Goal: Transaction & Acquisition: Purchase product/service

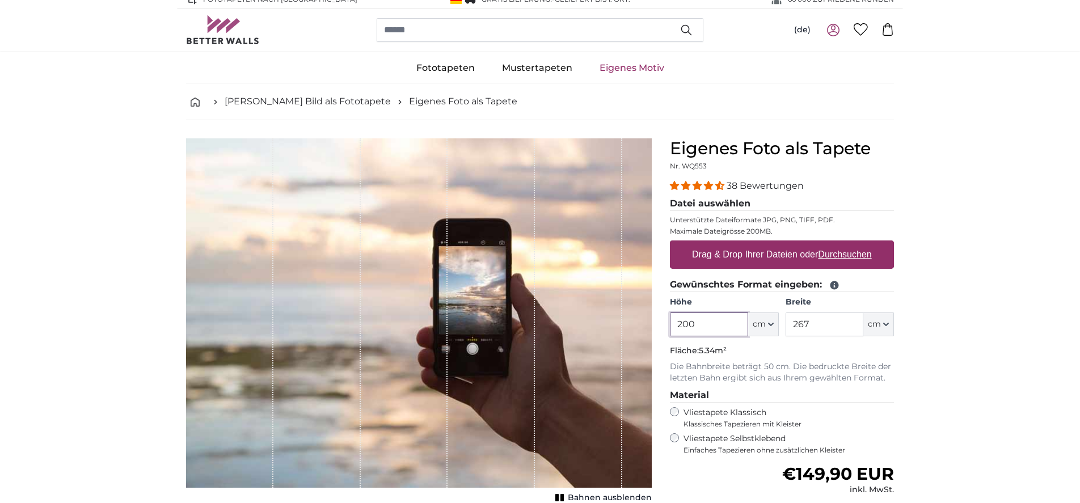
scroll to position [103, 0]
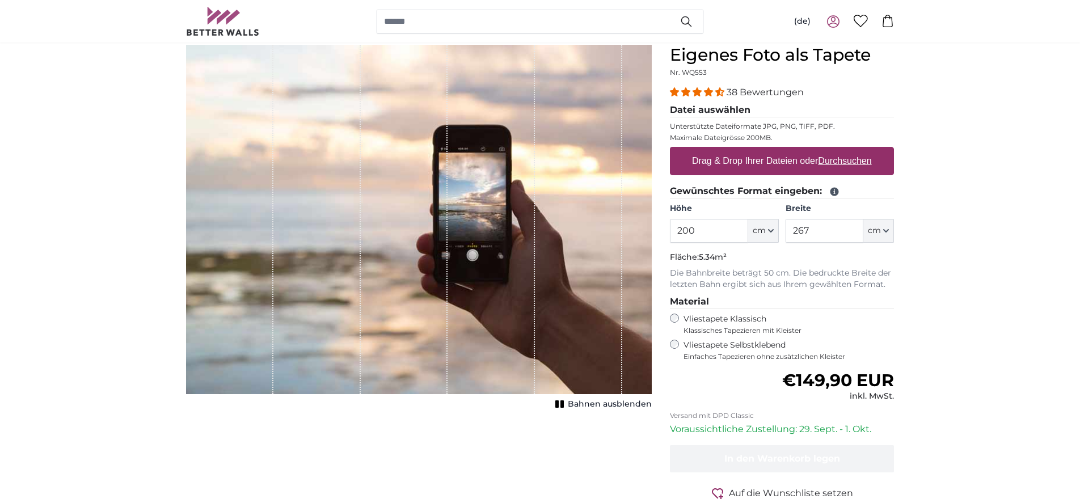
click at [851, 163] on u "Durchsuchen" at bounding box center [844, 161] width 53 height 10
click at [851, 150] on input "Drag & Drop Ihrer Dateien oder Durchsuchen" at bounding box center [782, 148] width 224 height 3
type input "**********"
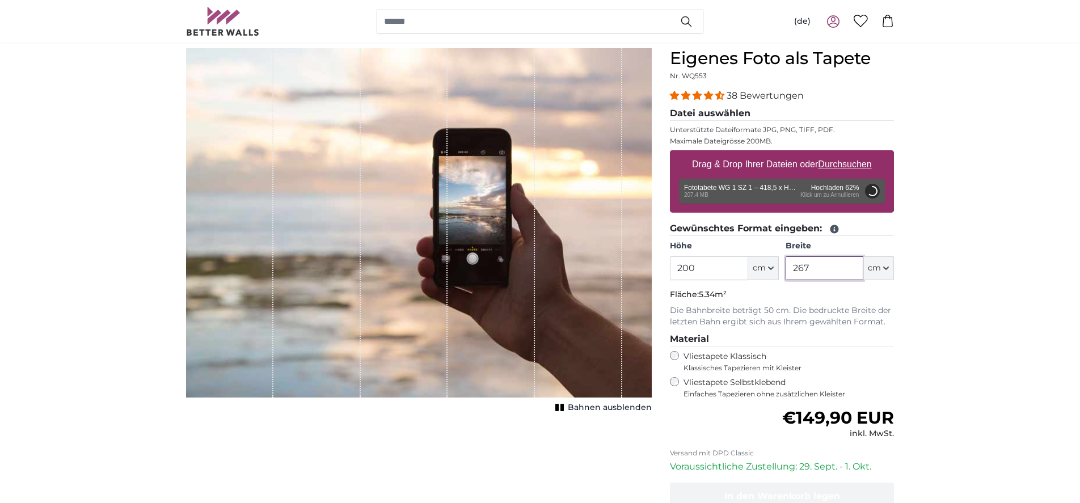
scroll to position [98, 0]
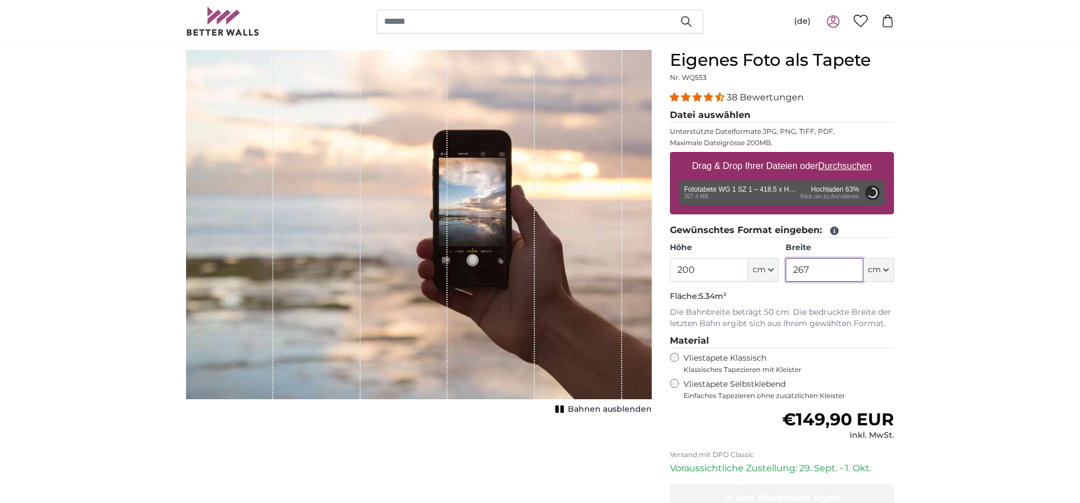
drag, startPoint x: 815, startPoint y: 268, endPoint x: 790, endPoint y: 267, distance: 25.5
click at [790, 267] on input "267" at bounding box center [825, 270] width 78 height 24
drag, startPoint x: 722, startPoint y: 267, endPoint x: 675, endPoint y: 267, distance: 47.1
click at [675, 267] on input "200" at bounding box center [709, 270] width 78 height 24
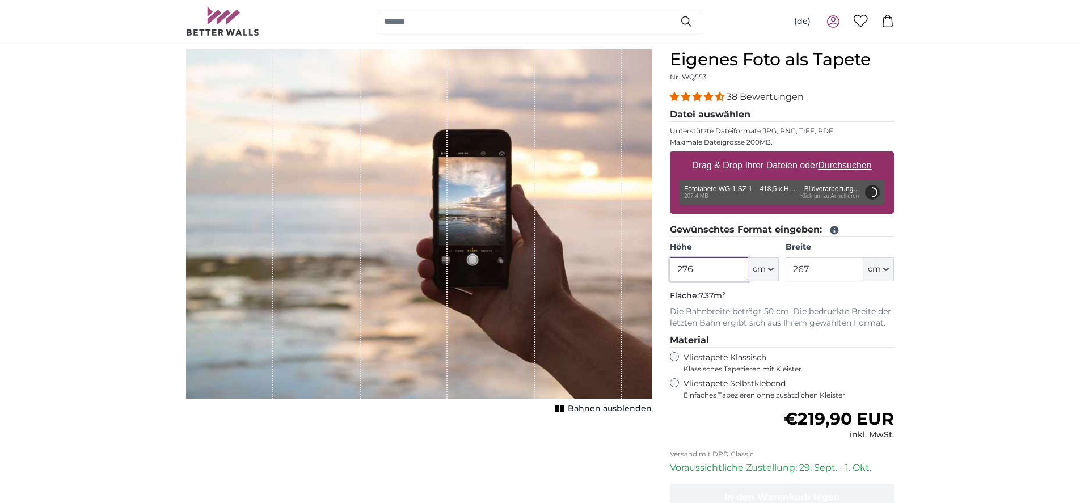
type input "276"
drag, startPoint x: 809, startPoint y: 266, endPoint x: 612, endPoint y: 193, distance: 210.5
click at [784, 251] on div "Höhe 276 ft cm Centimeter (cm) Inches (inch) Feet (ft. in.) Breite 267 ft cm Ce…" at bounding box center [782, 262] width 224 height 40
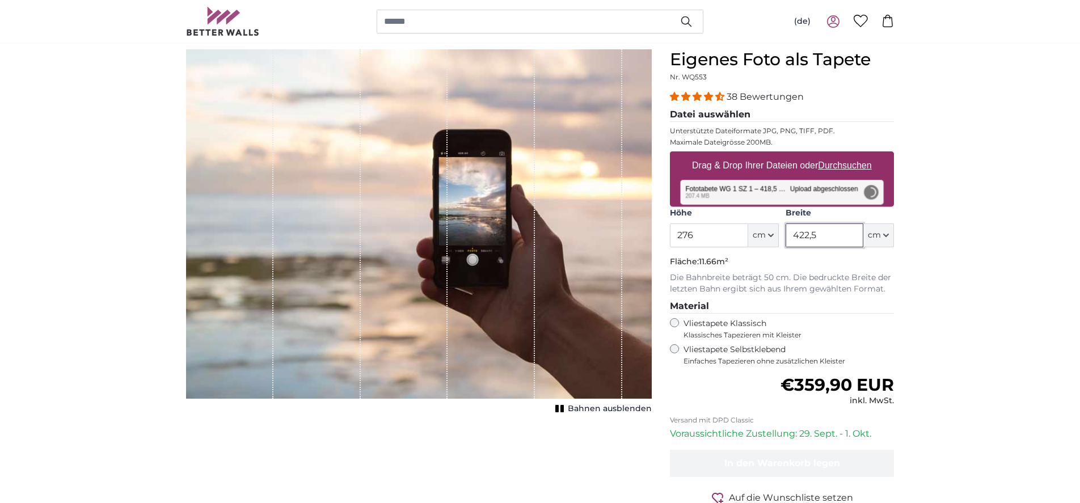
type input "422,5"
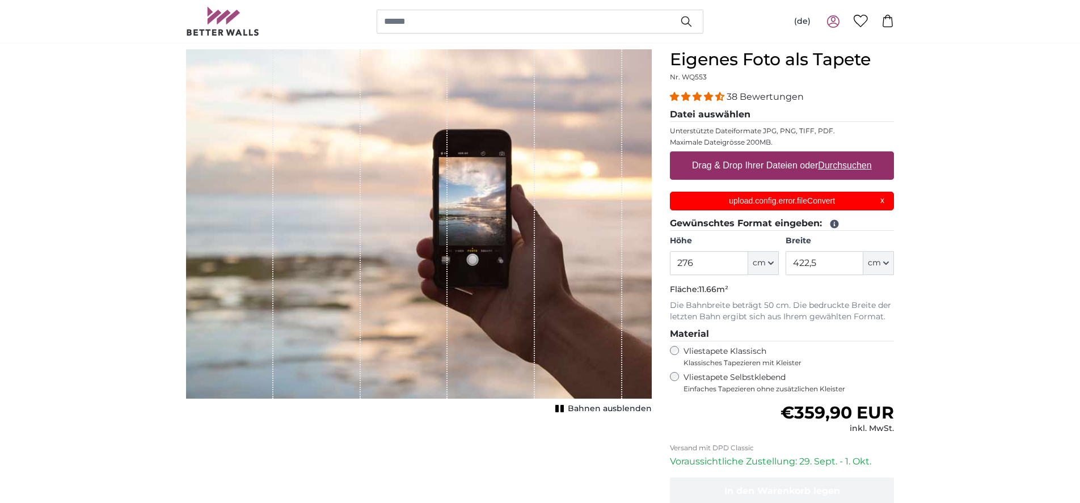
click at [883, 202] on div "upload.config.error.fileConvert X" at bounding box center [782, 201] width 224 height 19
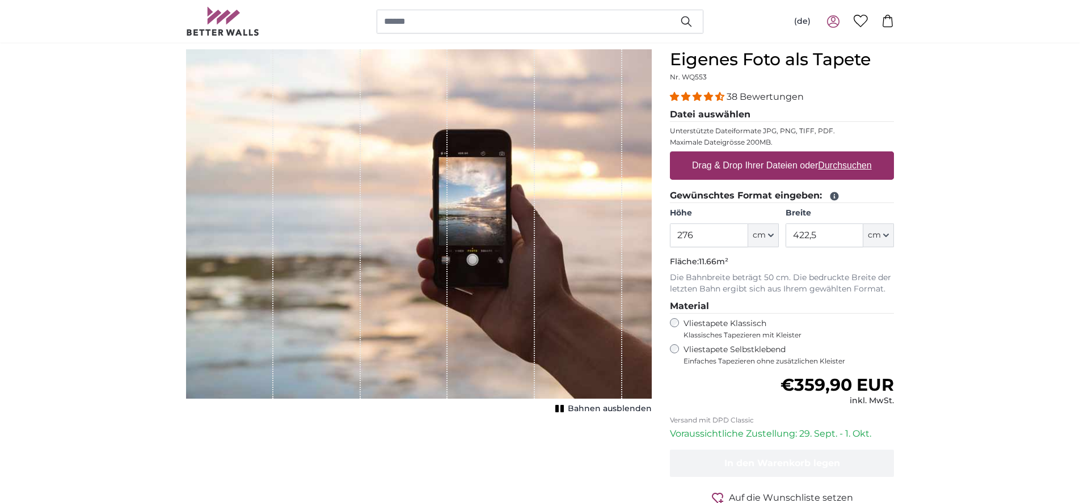
click at [843, 167] on u "Durchsuchen" at bounding box center [844, 166] width 53 height 10
click at [843, 155] on input "Drag & Drop Ihrer Dateien oder Durchsuchen" at bounding box center [782, 152] width 224 height 3
type input "**********"
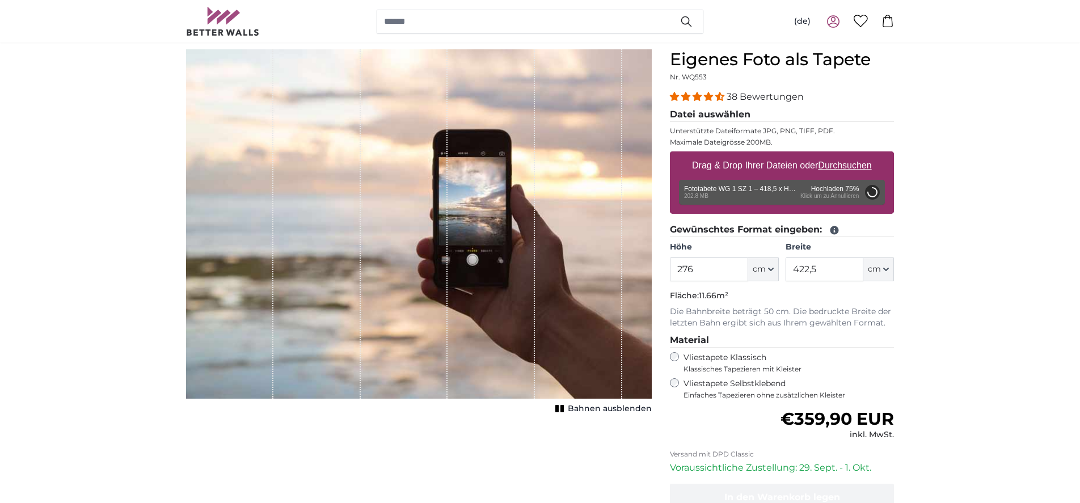
click at [843, 199] on div "Entfernen Nochmal versuchen Entfernen Hochladen Abbrechen Nochmal versuchen Ent…" at bounding box center [782, 192] width 206 height 25
click at [826, 198] on div "Entfernen Nochmal versuchen Entfernen Hochladen Abbrechen Nochmal versuchen Ent…" at bounding box center [782, 192] width 206 height 25
click at [797, 193] on div "Entfernen Nochmal versuchen Entfernen Hochladen Abbrechen Nochmal versuchen Ent…" at bounding box center [782, 192] width 206 height 25
click at [847, 168] on u "Durchsuchen" at bounding box center [844, 166] width 53 height 10
click at [847, 155] on input "Drag & Drop Ihrer Dateien oder Durchsuchen" at bounding box center [782, 152] width 224 height 3
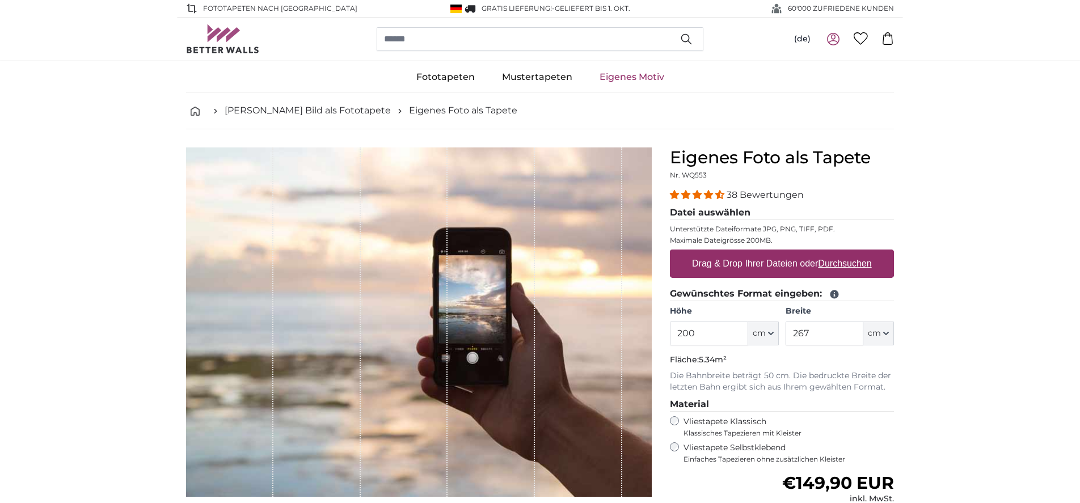
click at [711, 260] on label "Drag & Drop Ihrer Dateien oder Durchsuchen" at bounding box center [781, 263] width 189 height 23
click at [711, 253] on input "Drag & Drop Ihrer Dateien oder Durchsuchen" at bounding box center [782, 251] width 224 height 3
type input "**********"
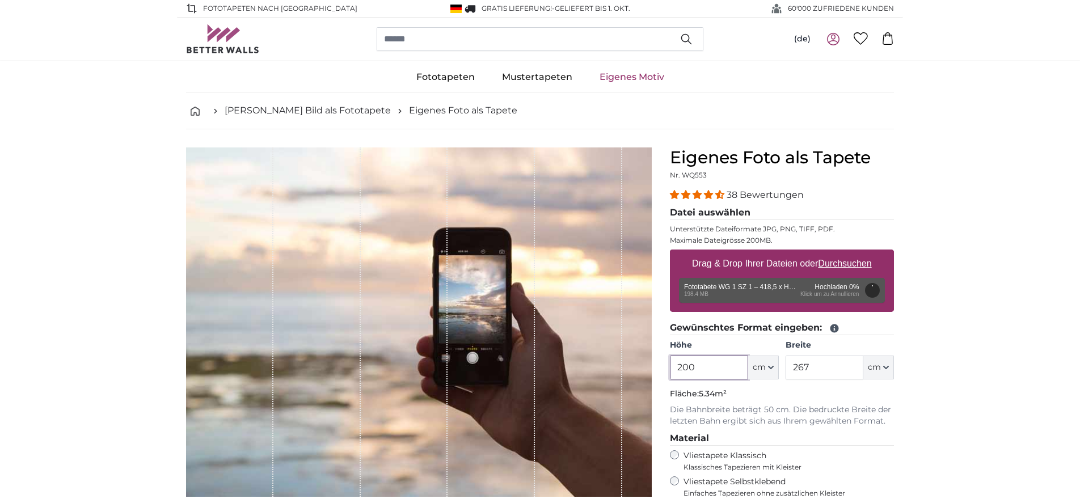
drag, startPoint x: 710, startPoint y: 366, endPoint x: 668, endPoint y: 353, distance: 43.6
click at [665, 358] on div "Eigenes Foto als Tapete Nr. WQ553 38 Bewertungen Datei auswählen Unterstützte D…" at bounding box center [782, 419] width 242 height 545
type input "276"
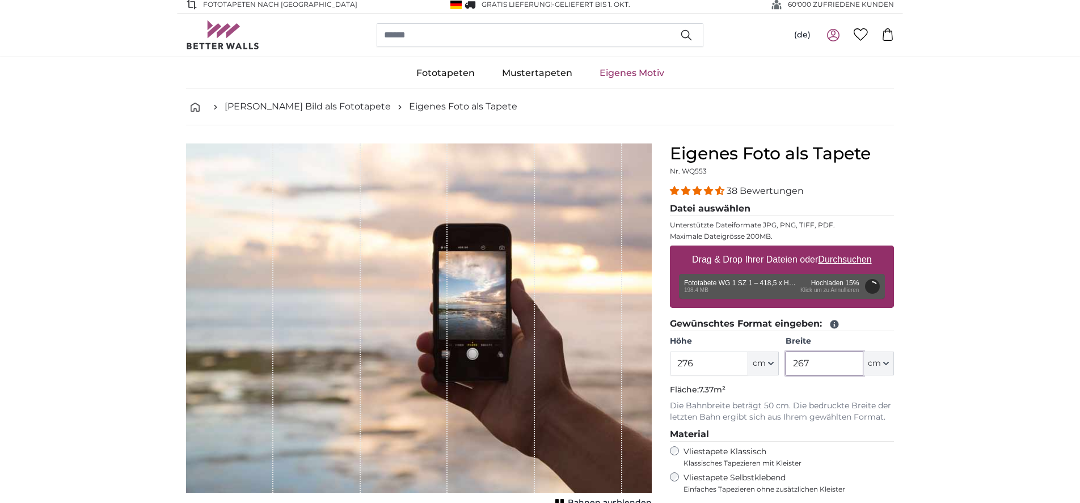
drag, startPoint x: 812, startPoint y: 369, endPoint x: 777, endPoint y: 368, distance: 35.2
click at [777, 368] on div "Höhe 276 ft cm Centimeter (cm) Inches (inch) Feet (ft. in.) Breite 267 ft cm Ce…" at bounding box center [782, 356] width 224 height 40
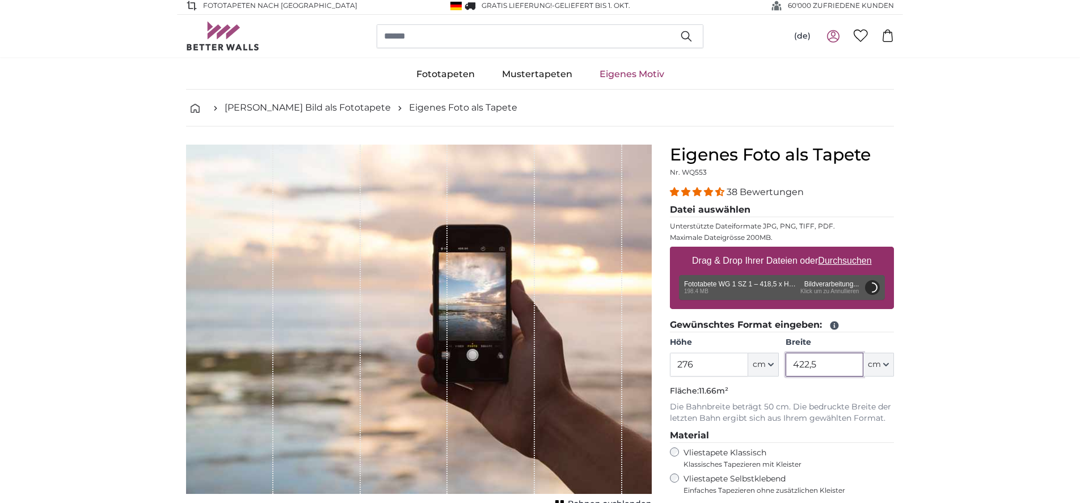
type input "422,5"
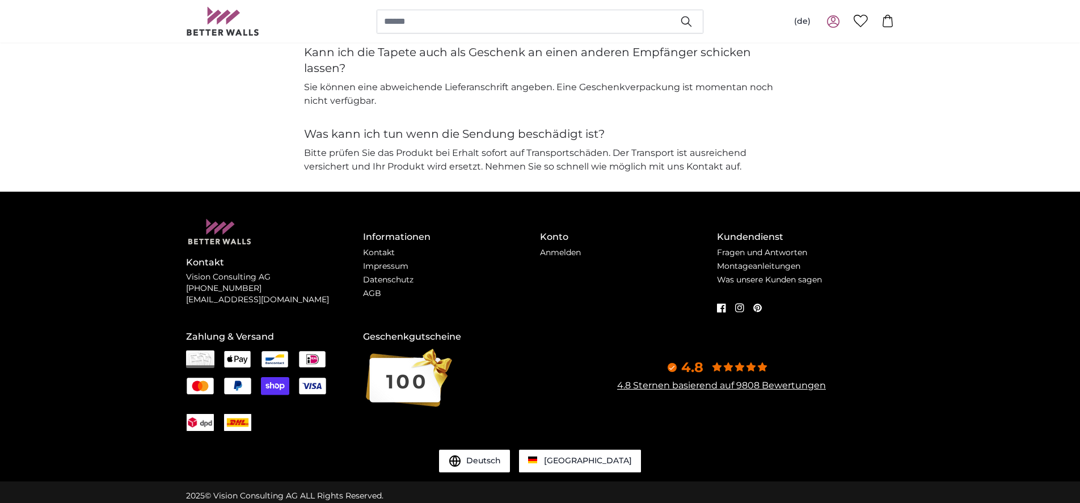
scroll to position [2966, 0]
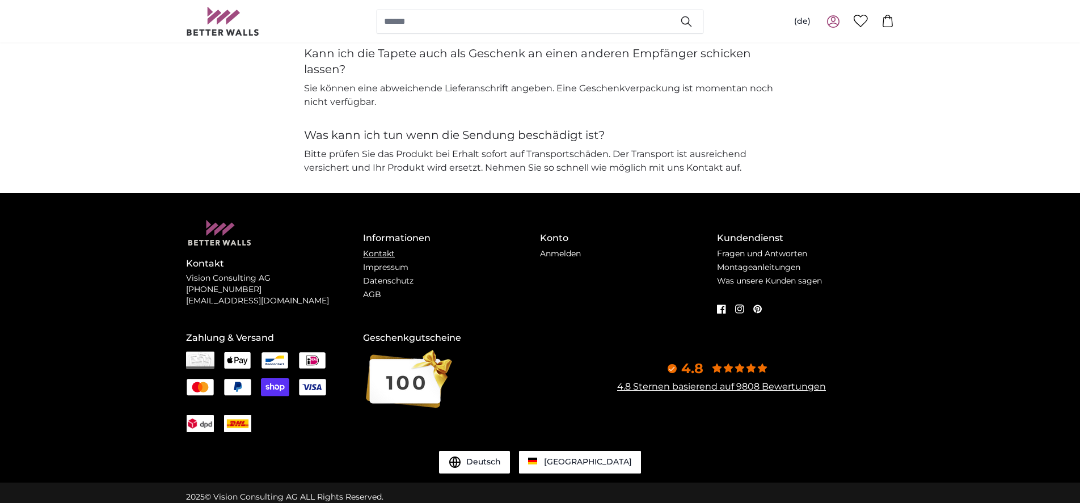
click at [374, 248] on link "Kontakt" at bounding box center [379, 253] width 32 height 10
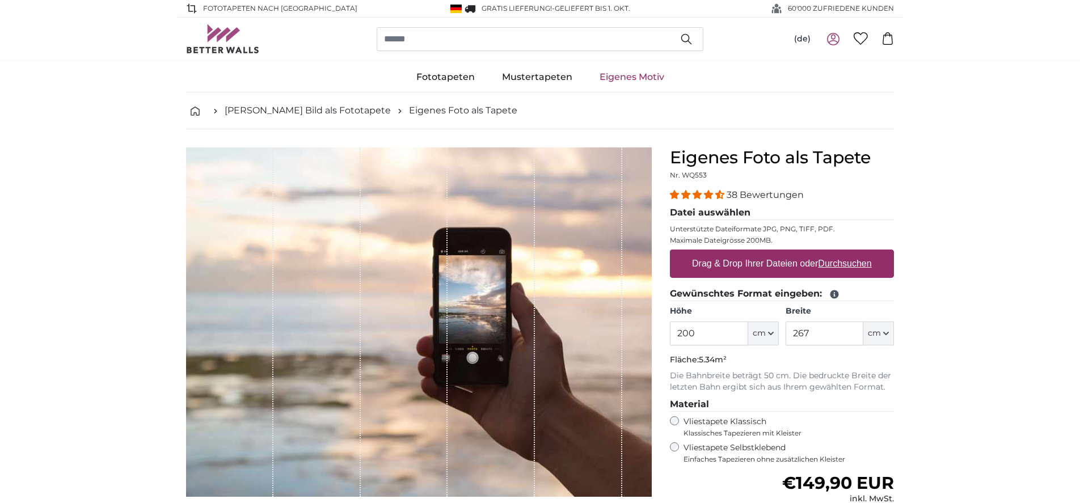
click at [835, 265] on u "Durchsuchen" at bounding box center [844, 264] width 53 height 10
click at [835, 253] on input "Drag & Drop Ihrer Dateien oder Durchsuchen" at bounding box center [782, 251] width 224 height 3
type input "**********"
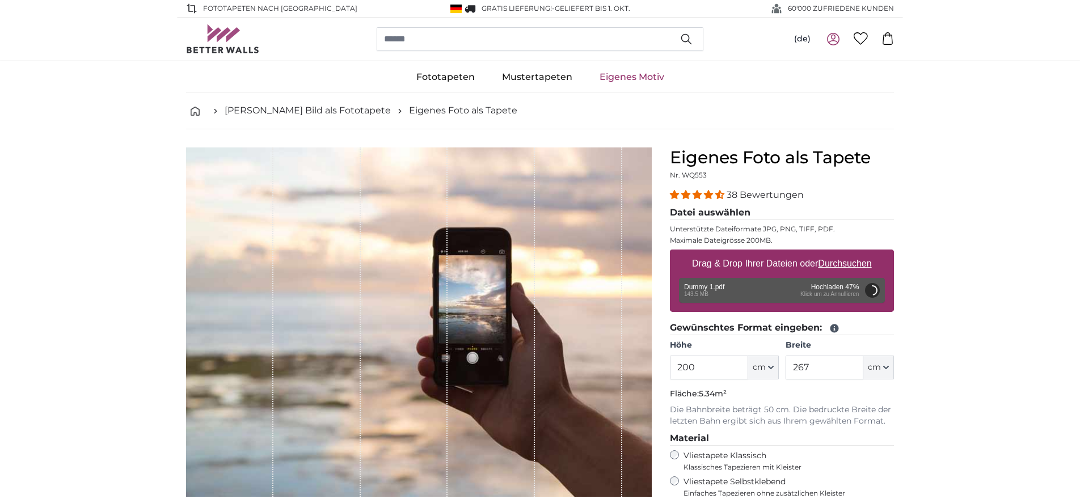
scroll to position [2, 0]
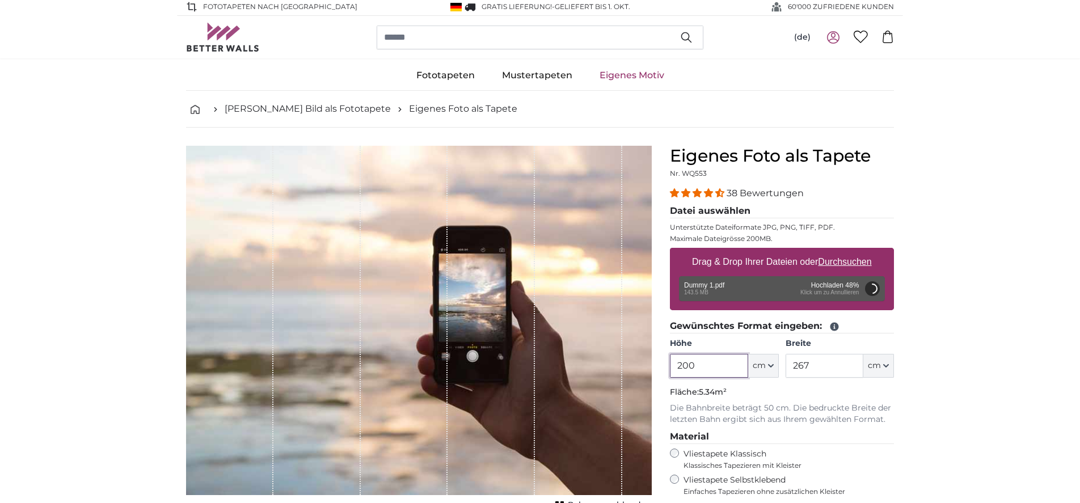
drag, startPoint x: 682, startPoint y: 362, endPoint x: 677, endPoint y: 353, distance: 10.4
click at [664, 356] on div "Eigenes Foto als Tapete Nr. WQ553 38 Bewertungen Datei auswählen Unterstützte D…" at bounding box center [782, 418] width 242 height 545
type input "276"
drag, startPoint x: 812, startPoint y: 364, endPoint x: 784, endPoint y: 362, distance: 28.4
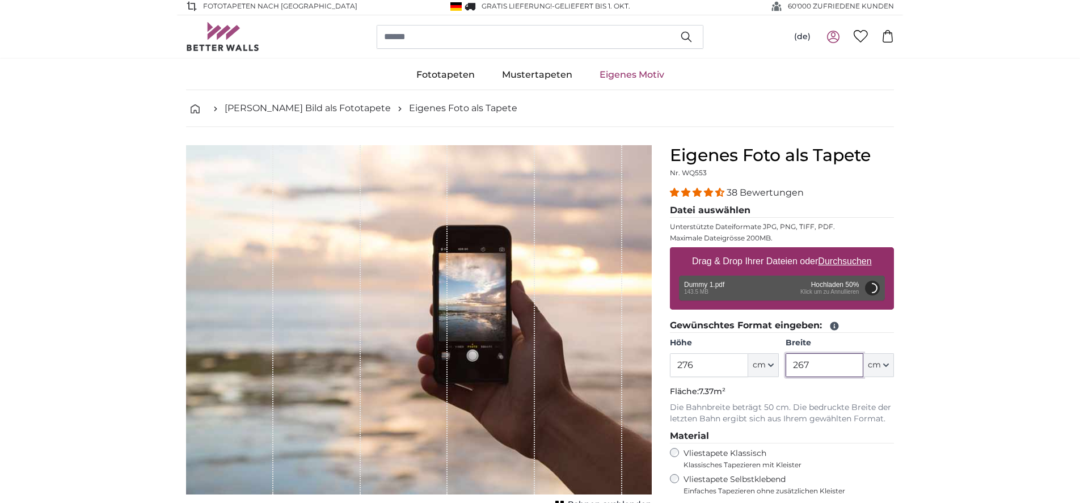
click at [786, 362] on input "267" at bounding box center [825, 365] width 78 height 24
type input "422,5"
type input "200"
type input "306"
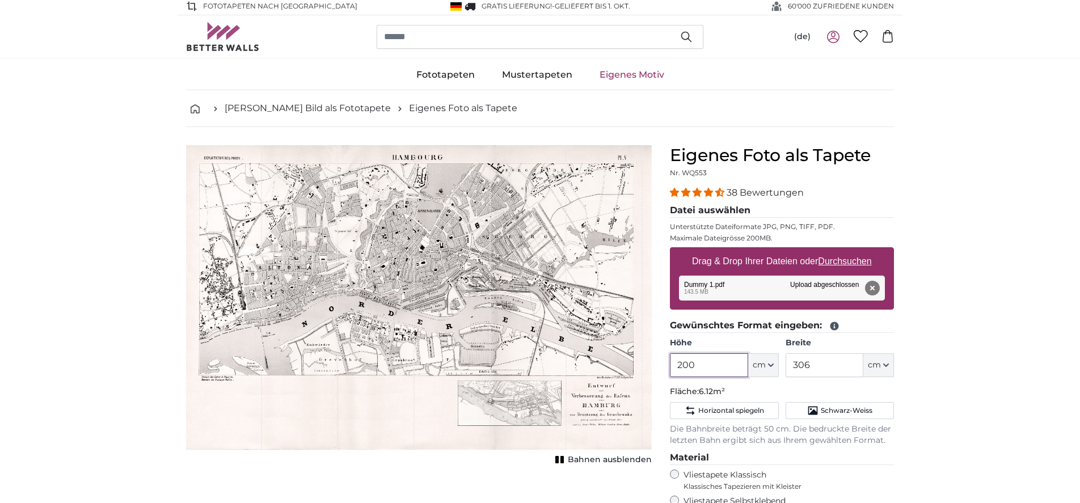
drag, startPoint x: 693, startPoint y: 362, endPoint x: 658, endPoint y: 357, distance: 35.0
click at [658, 357] on product-detail "Abbrechen Bild zuschneiden Bahnen ausblenden Eigenes Foto als Tapete Nr. WQ553 …" at bounding box center [540, 419] width 726 height 585
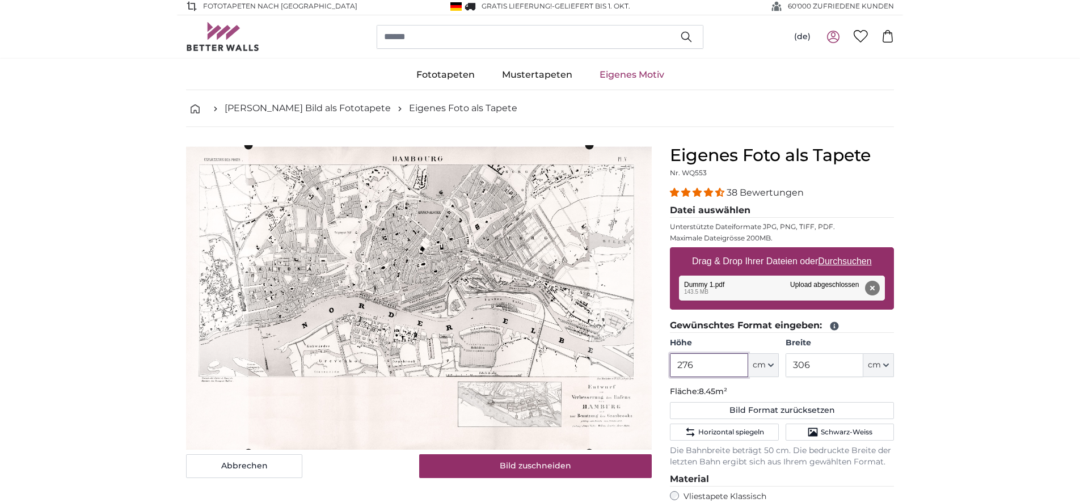
type input "276"
drag, startPoint x: 814, startPoint y: 366, endPoint x: 768, endPoint y: 358, distance: 46.6
click at [768, 358] on div "Höhe 276 ft cm Centimeter (cm) Inches (inch) Feet (ft. in.) Breite 306 ft cm Ce…" at bounding box center [782, 357] width 224 height 40
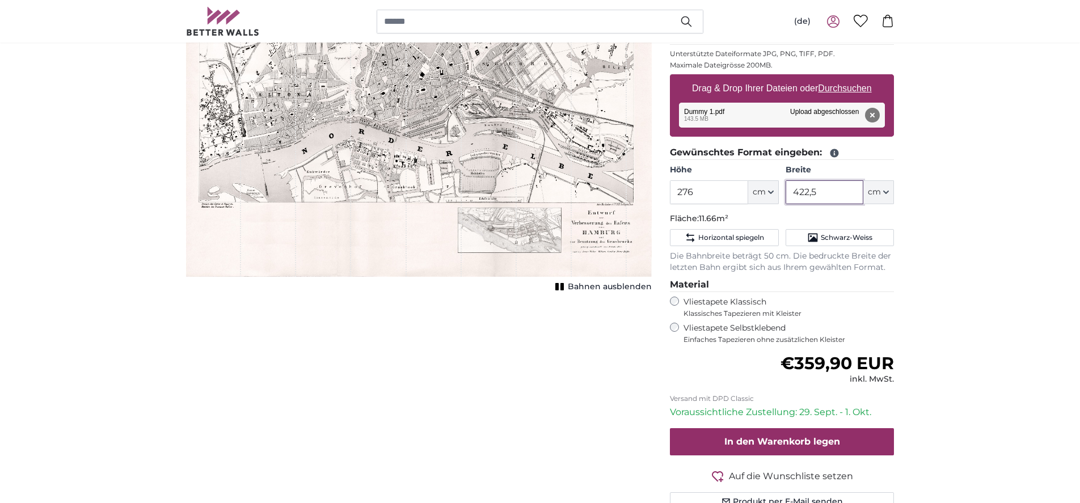
scroll to position [174, 0]
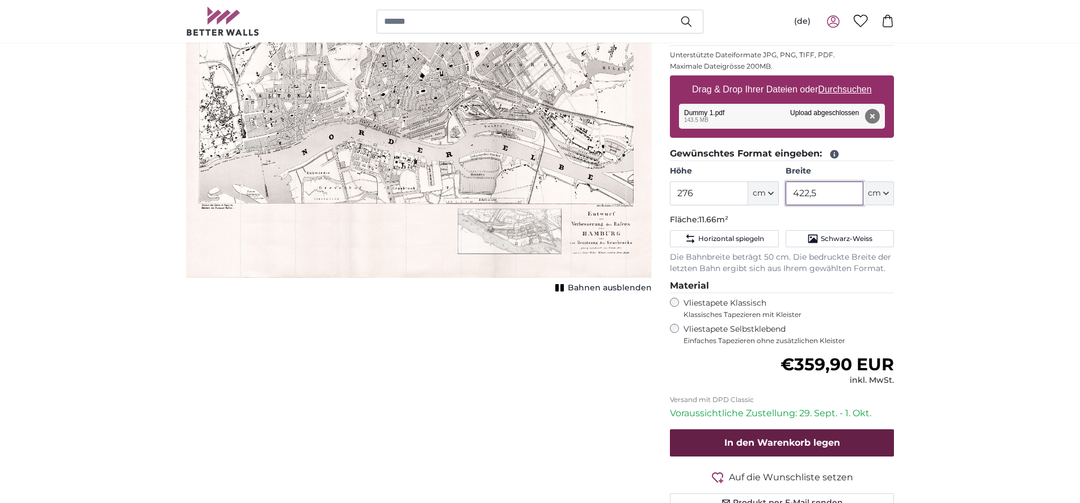
type input "422,5"
click at [769, 437] on span "In den Warenkorb legen" at bounding box center [782, 442] width 116 height 11
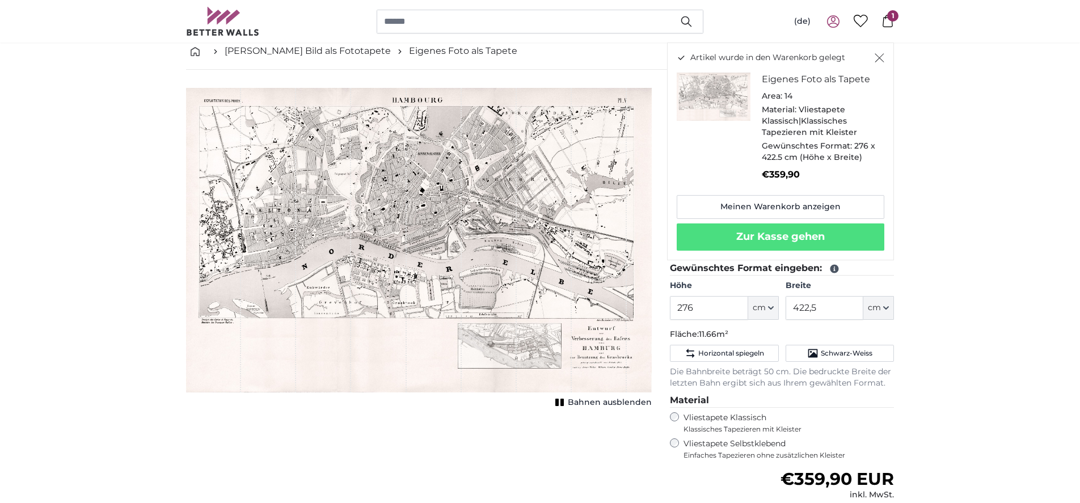
scroll to position [58, 0]
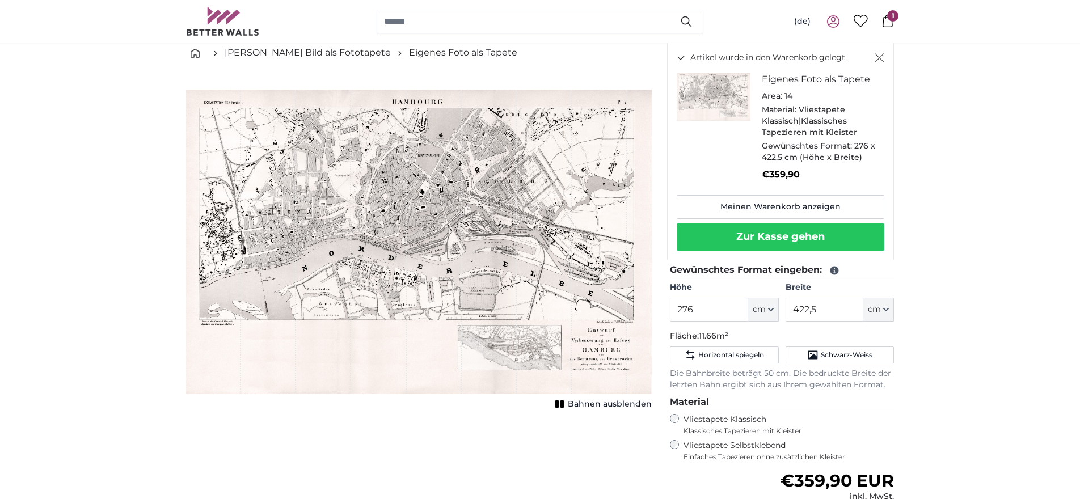
click at [759, 229] on button "Zur Kasse gehen" at bounding box center [781, 236] width 208 height 27
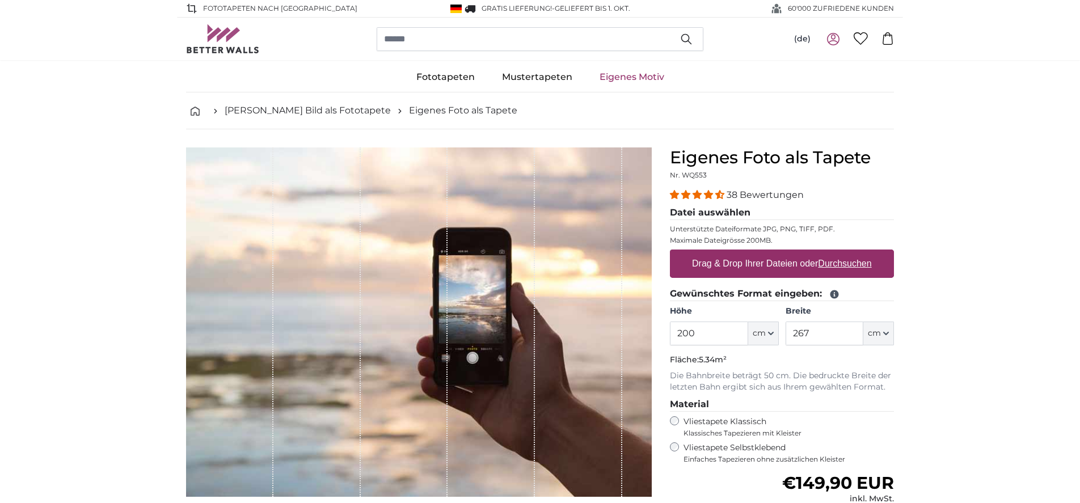
click at [851, 264] on u "Durchsuchen" at bounding box center [844, 264] width 53 height 10
click at [851, 253] on input "Drag & Drop Ihrer Dateien oder Durchsuchen" at bounding box center [782, 251] width 224 height 3
click at [842, 265] on u "Durchsuchen" at bounding box center [844, 264] width 53 height 10
click at [842, 253] on input "Drag & Drop Ihrer Dateien oder Durchsuchen" at bounding box center [782, 251] width 224 height 3
type input "**********"
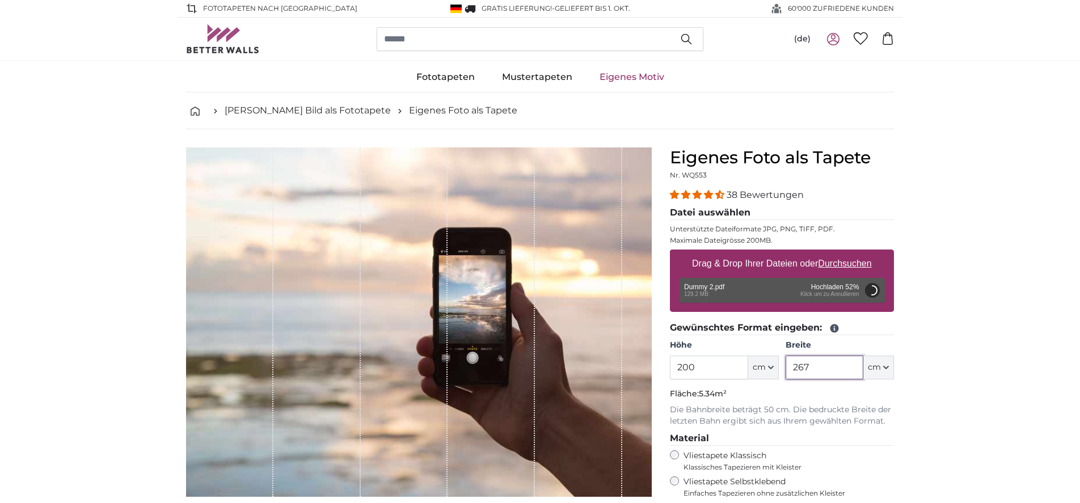
drag, startPoint x: 811, startPoint y: 372, endPoint x: 770, endPoint y: 366, distance: 41.3
click at [774, 367] on div "Höhe 200 ft cm Centimeter (cm) Inches (inch) Feet (ft. in.) Breite 267 ft cm Ce…" at bounding box center [782, 360] width 224 height 40
type input "313"
drag, startPoint x: 689, startPoint y: 369, endPoint x: 644, endPoint y: 357, distance: 47.1
click at [653, 365] on product-detail "Abbrechen Bild zuschneiden Bahnen ausblenden Eigenes Foto als Tapete Nr. WQ553 …" at bounding box center [540, 410] width 726 height 563
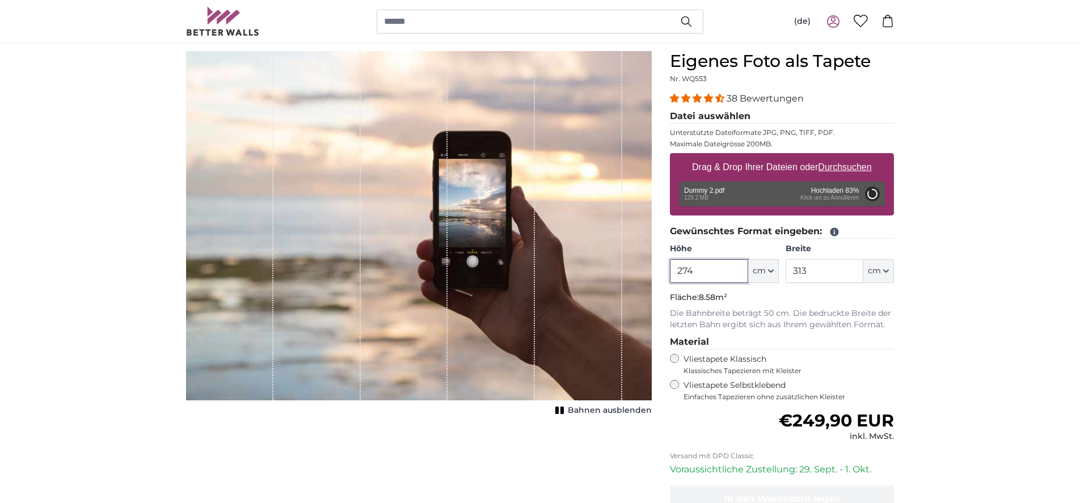
scroll to position [95, 0]
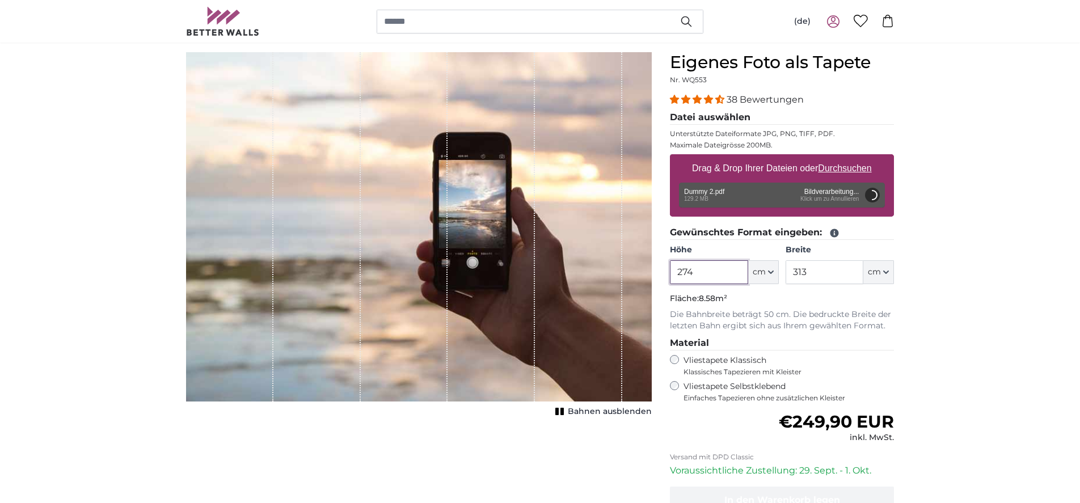
type input "274"
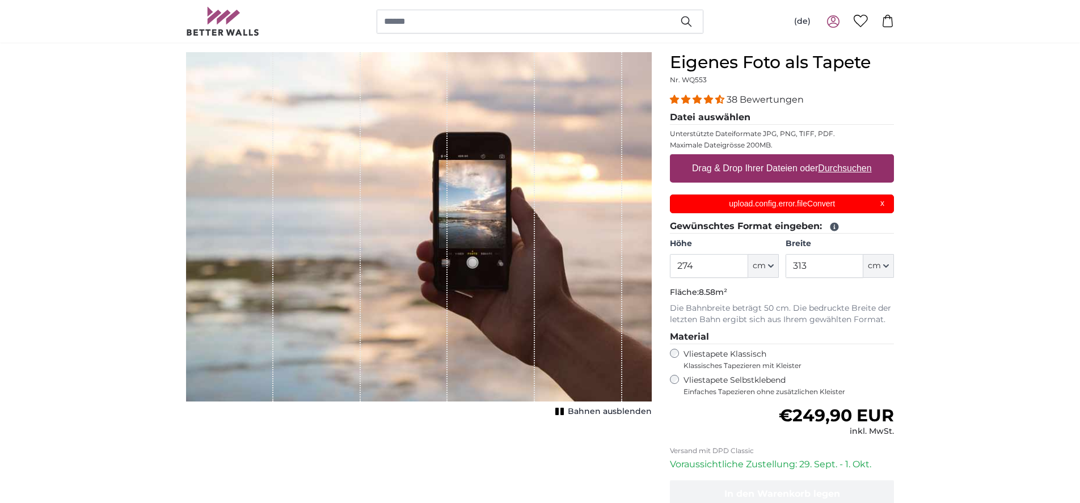
scroll to position [0, 0]
click at [836, 170] on u "Durchsuchen" at bounding box center [844, 168] width 53 height 10
click at [836, 158] on input "Drag & Drop Ihrer Dateien oder Durchsuchen" at bounding box center [782, 155] width 224 height 3
type input "**********"
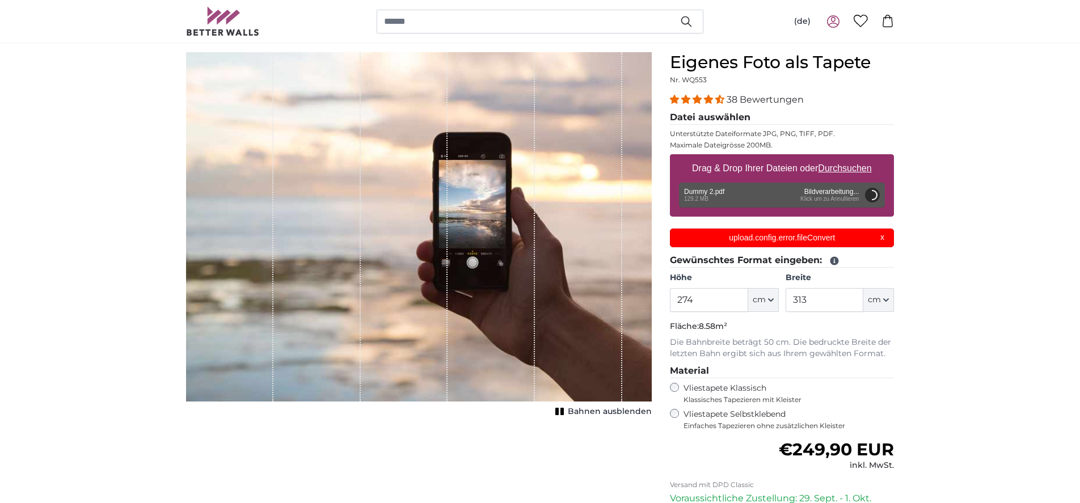
click at [881, 237] on div "upload.config.error.fileConvert X" at bounding box center [782, 238] width 224 height 19
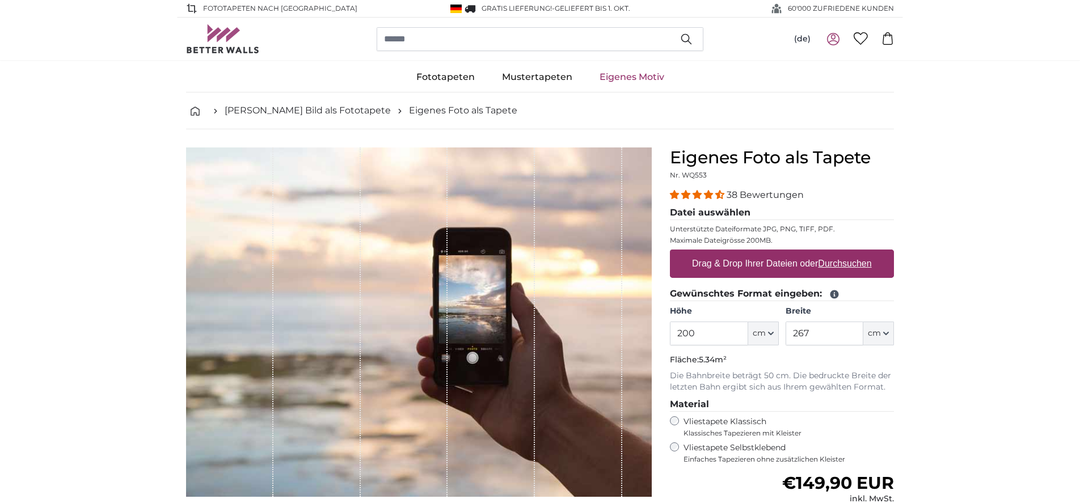
click at [824, 267] on u "Durchsuchen" at bounding box center [844, 264] width 53 height 10
click at [824, 253] on input "Drag & Drop Ihrer Dateien oder Durchsuchen" at bounding box center [782, 251] width 224 height 3
type input "**********"
click at [851, 265] on u "Durchsuchen" at bounding box center [844, 264] width 53 height 10
click at [851, 253] on input "Drag & Drop Ihrer Dateien oder Durchsuchen" at bounding box center [782, 251] width 224 height 3
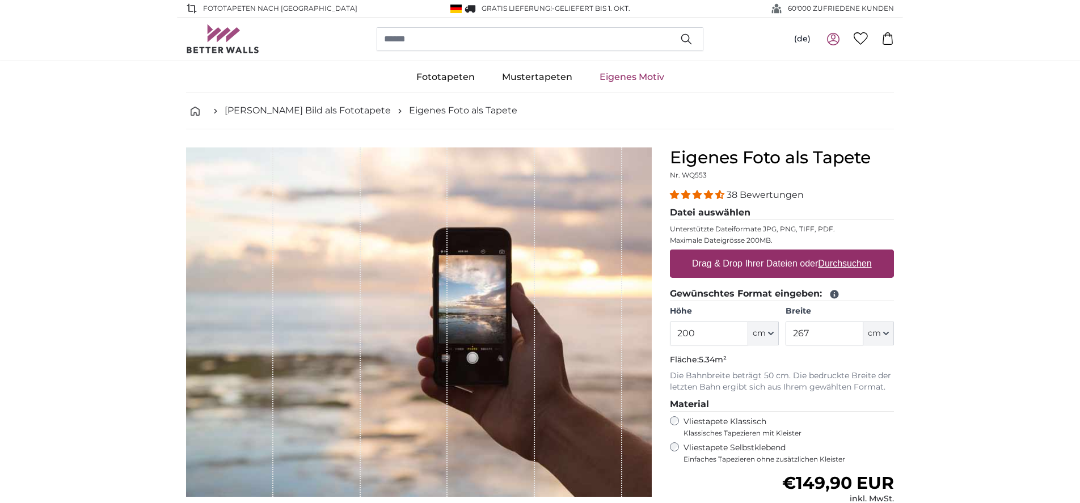
type input "**********"
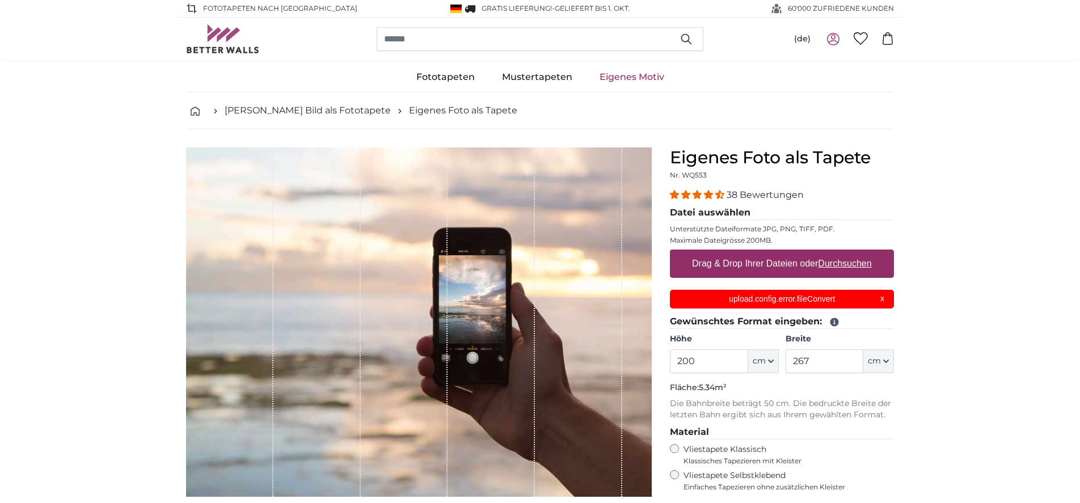
click at [882, 300] on div "upload.config.error.fileConvert X" at bounding box center [782, 299] width 224 height 19
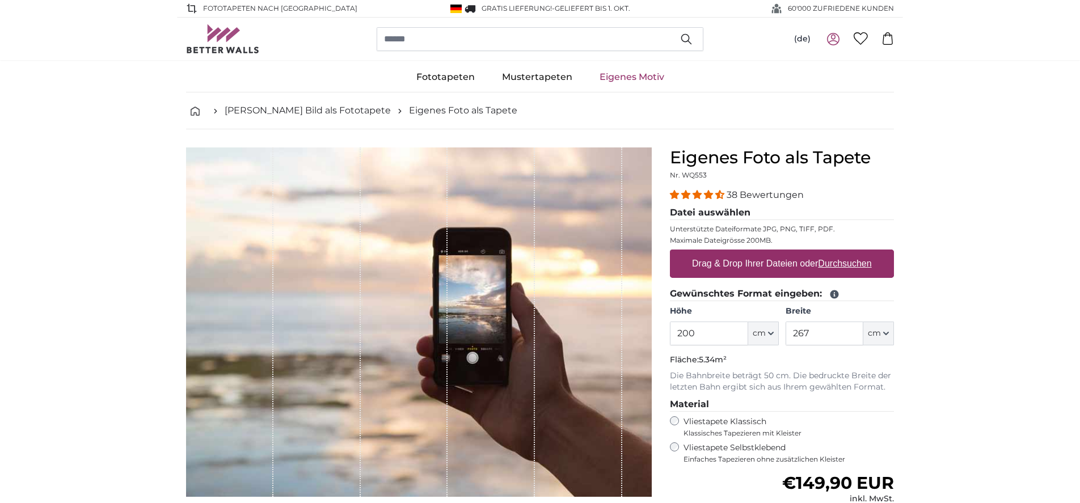
click at [856, 266] on u "Durchsuchen" at bounding box center [844, 264] width 53 height 10
click at [856, 253] on input "Drag & Drop Ihrer Dateien oder Durchsuchen" at bounding box center [782, 251] width 224 height 3
type input "**********"
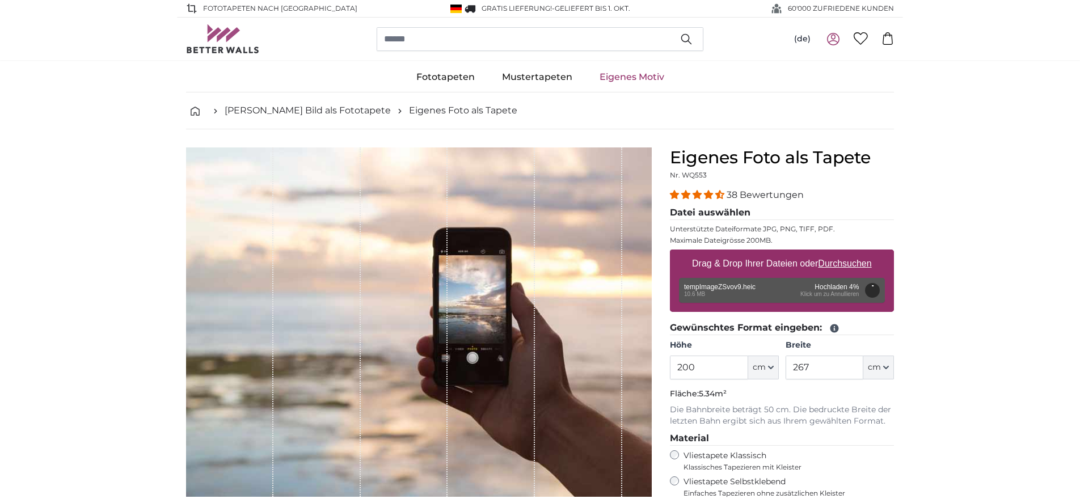
click at [819, 295] on div "Entfernen Nochmal versuchen Entfernen Hochladen Abbrechen Nochmal versuchen Ent…" at bounding box center [782, 290] width 206 height 25
click at [817, 296] on div "Entfernen Nochmal versuchen Entfernen Hochladen Abbrechen Nochmal versuchen Ent…" at bounding box center [782, 290] width 206 height 25
type input "228"
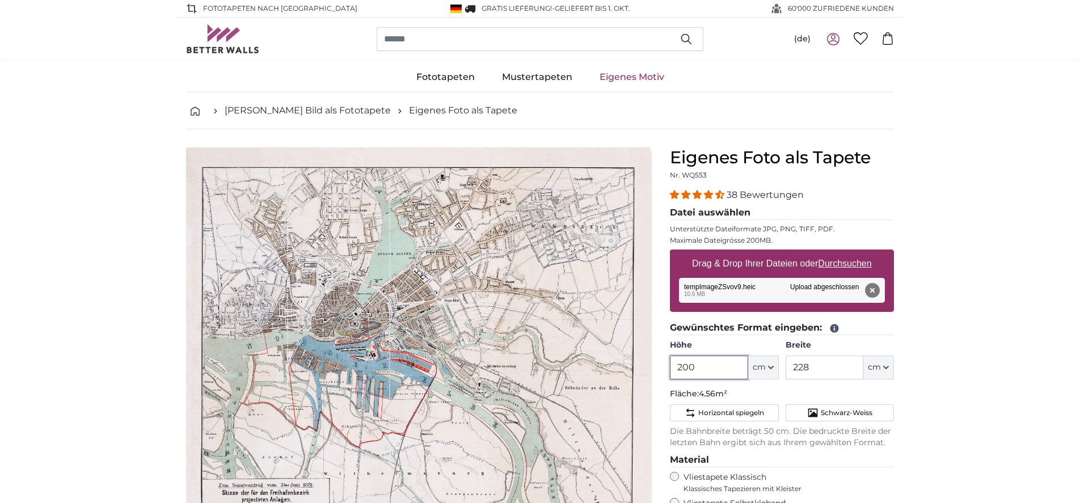
drag, startPoint x: 698, startPoint y: 366, endPoint x: 656, endPoint y: 364, distance: 42.0
click at [656, 364] on product-detail "Abbrechen Bild zuschneiden Bahnen ausblenden Eigenes Foto als Tapete Nr. WQ553 …" at bounding box center [540, 421] width 726 height 585
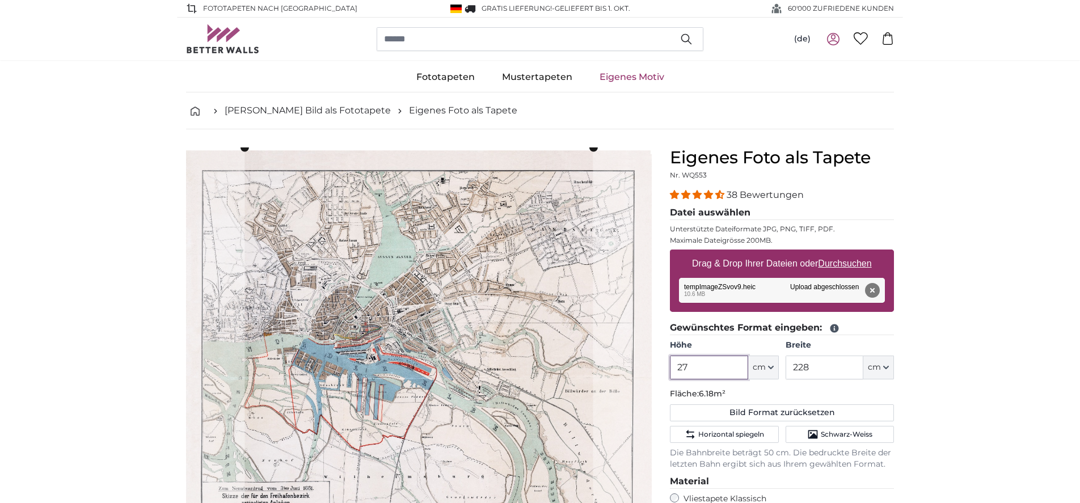
type input "274"
drag, startPoint x: 780, startPoint y: 369, endPoint x: 755, endPoint y: 368, distance: 24.4
click at [755, 368] on div "Höhe 274 ft cm Centimeter (cm) Inches (inch) Feet (ft. in.) Breite 228 ft cm Ce…" at bounding box center [782, 360] width 224 height 40
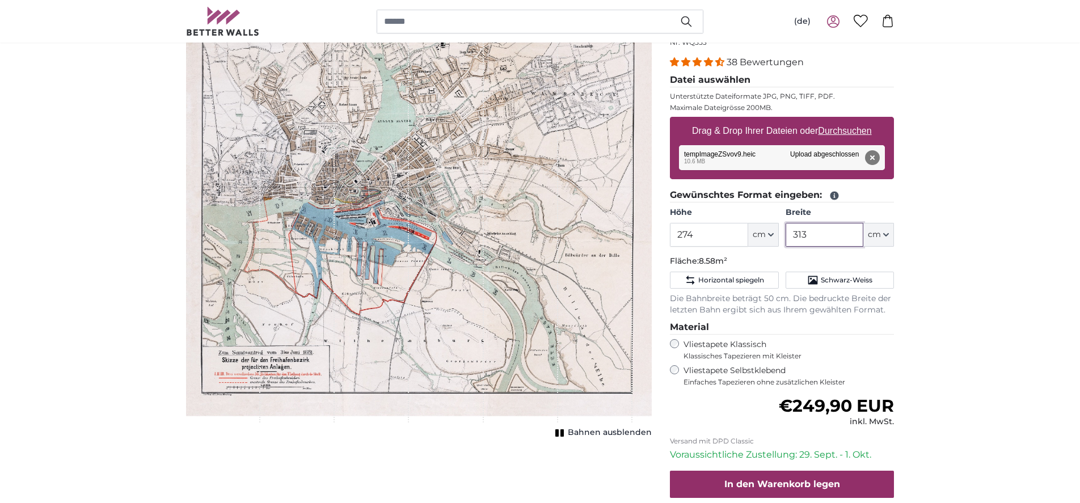
scroll to position [146, 0]
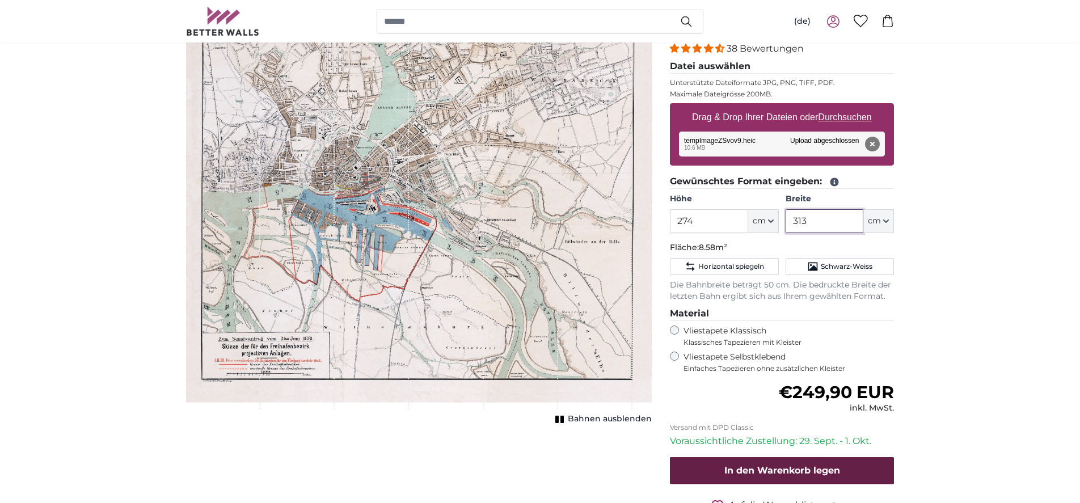
type input "313"
click at [737, 465] on span "In den Warenkorb legen" at bounding box center [782, 470] width 116 height 11
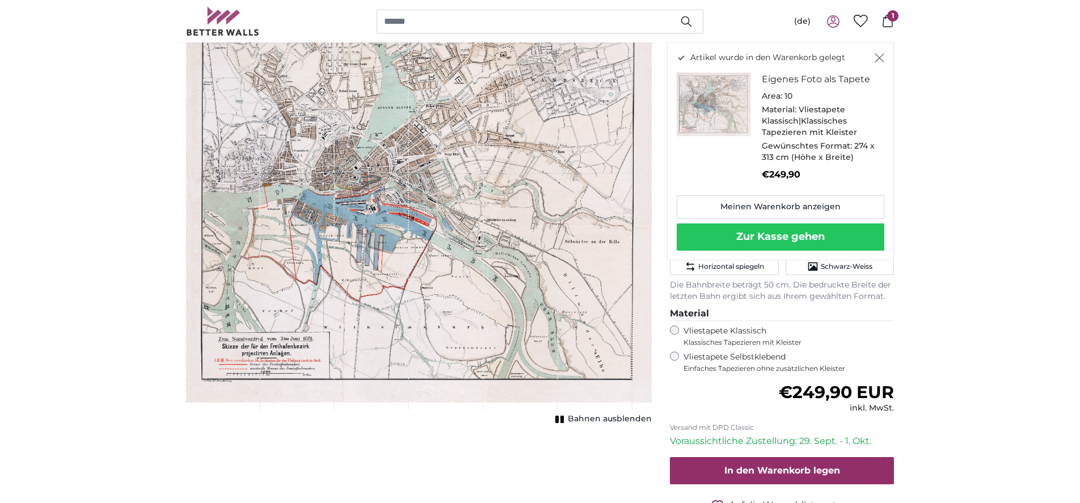
click at [761, 228] on button "Zur Kasse gehen" at bounding box center [781, 236] width 208 height 27
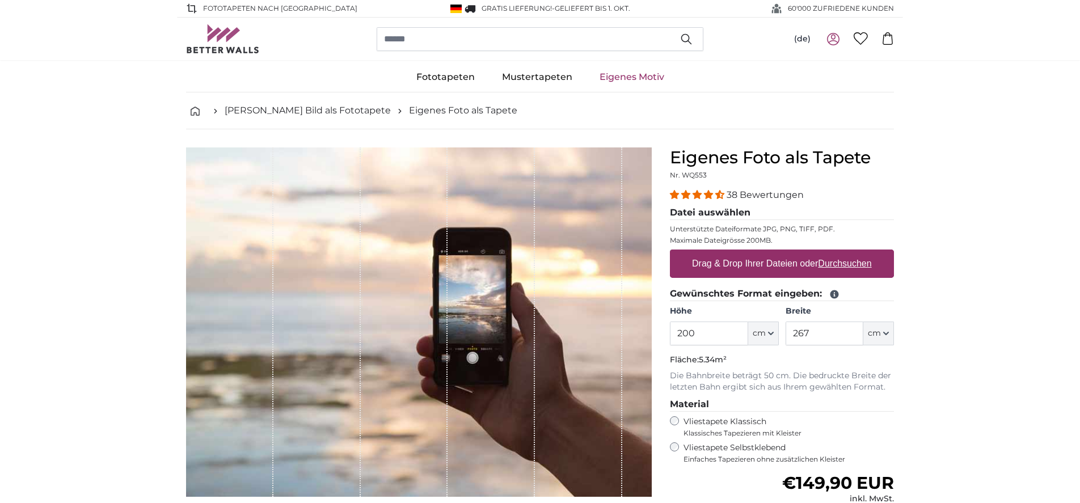
click at [855, 264] on u "Durchsuchen" at bounding box center [844, 264] width 53 height 10
click at [855, 253] on input "Drag & Drop Ihrer Dateien oder Durchsuchen" at bounding box center [782, 251] width 224 height 3
type input "**********"
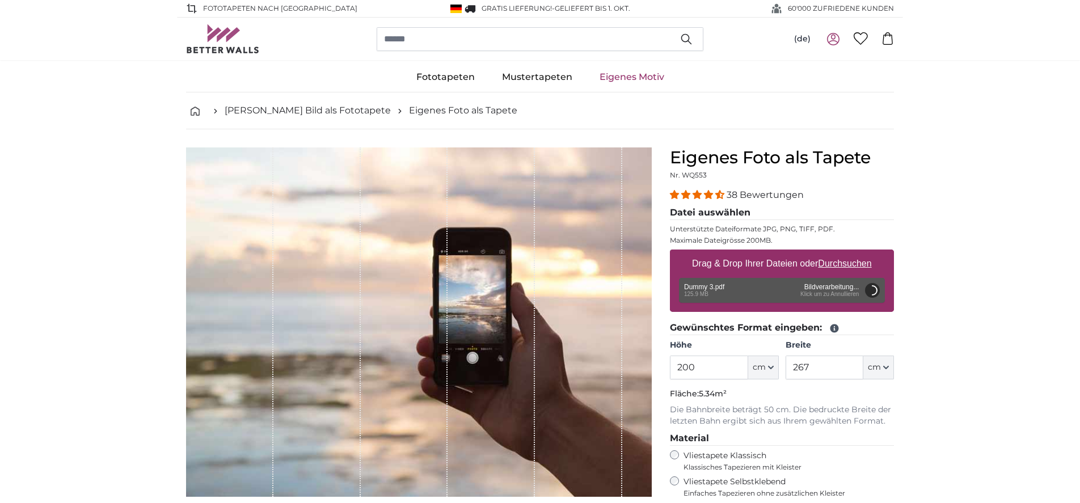
click at [837, 292] on div "Entfernen Nochmal versuchen Entfernen Hochladen Abbrechen Nochmal versuchen Ent…" at bounding box center [782, 290] width 206 height 25
click at [848, 263] on u "Durchsuchen" at bounding box center [844, 264] width 53 height 10
click at [848, 253] on input "Drag & Drop Ihrer Dateien oder Durchsuchen" at bounding box center [782, 251] width 224 height 3
type input "**********"
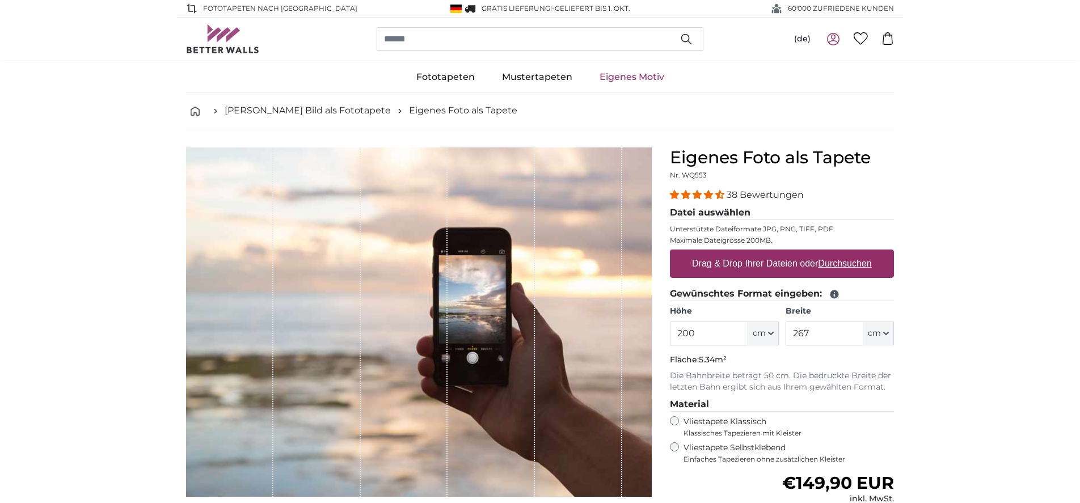
click at [715, 265] on label "Drag & Drop Ihrer Dateien oder Durchsuchen" at bounding box center [781, 263] width 189 height 23
click at [715, 253] on input "Drag & Drop Ihrer Dateien oder Durchsuchen" at bounding box center [782, 251] width 224 height 3
type input "**********"
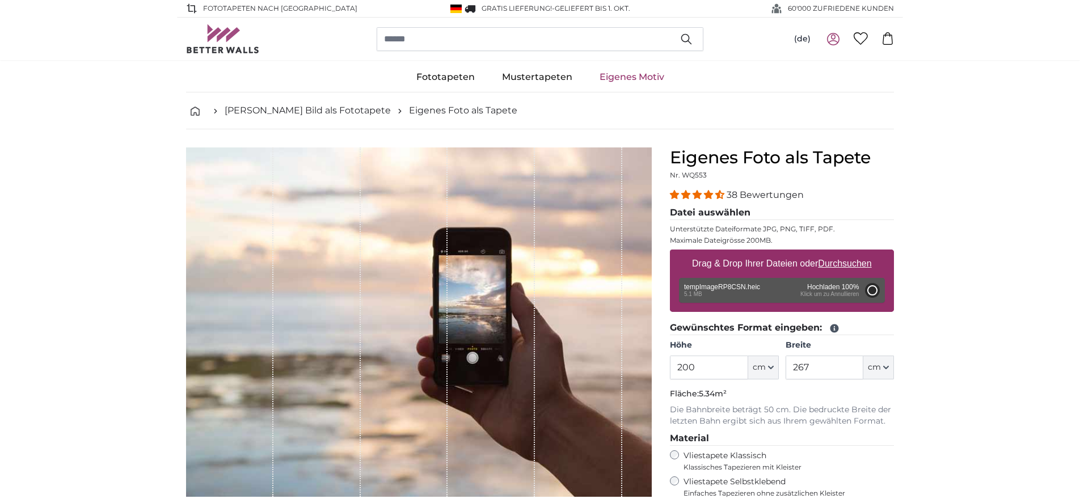
type input "254"
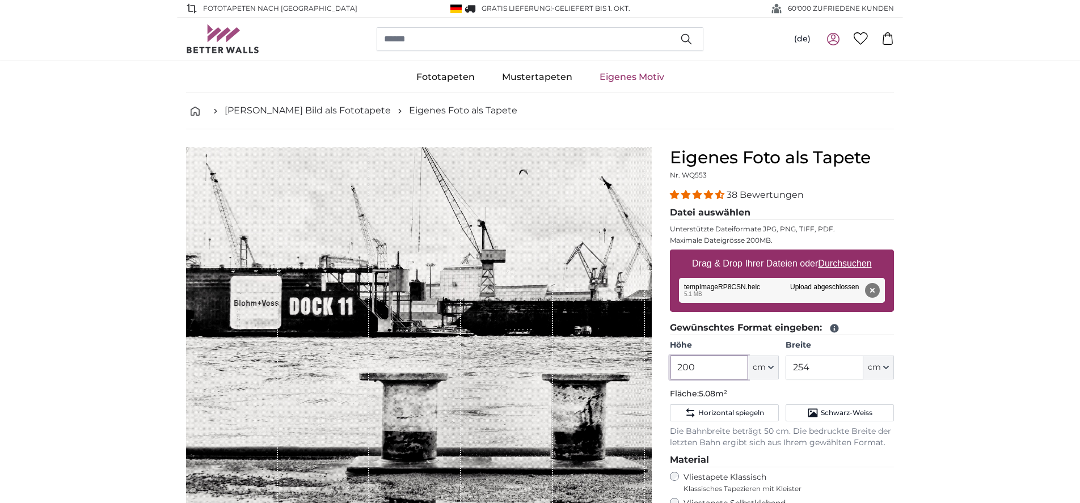
drag, startPoint x: 707, startPoint y: 364, endPoint x: 662, endPoint y: 361, distance: 44.9
click at [662, 361] on div "Eigenes Foto als Tapete Nr. WQ553 38 Bewertungen Datei auswählen Unterstützte D…" at bounding box center [782, 430] width 242 height 567
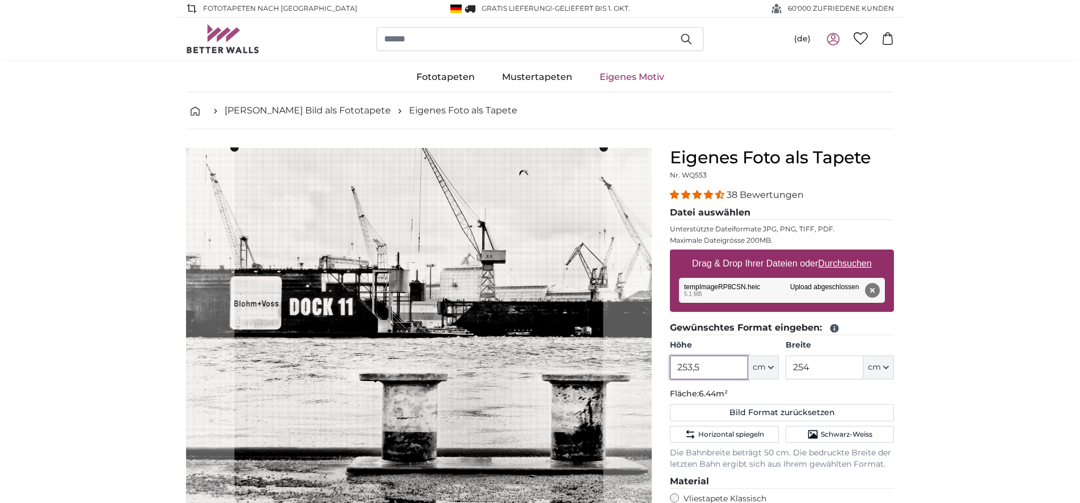
type input "253,5"
drag, startPoint x: 823, startPoint y: 368, endPoint x: 779, endPoint y: 365, distance: 44.3
click at [778, 365] on div "Höhe 253,5 ft cm Centimeter (cm) Inches (inch) Feet (ft. in.) Breite 254 ft cm …" at bounding box center [782, 360] width 224 height 40
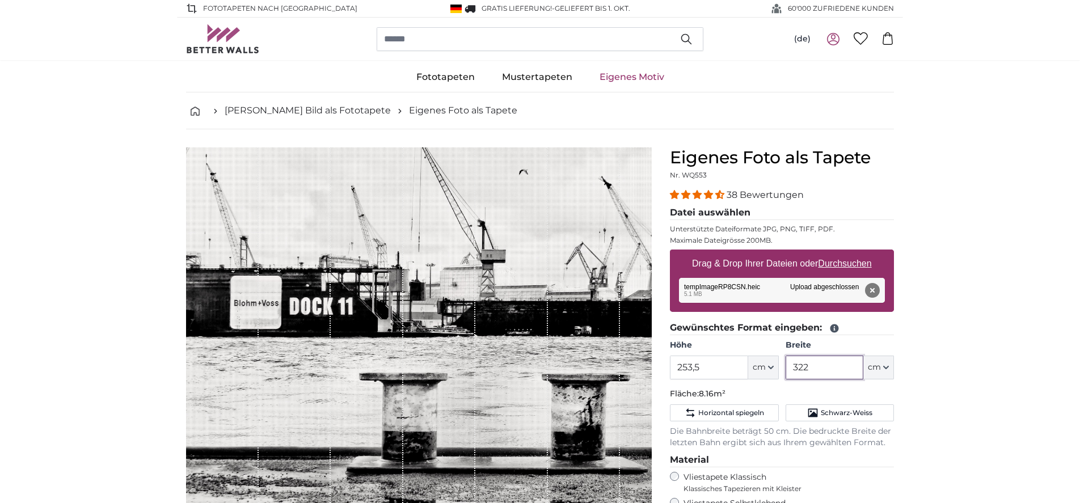
type input "322"
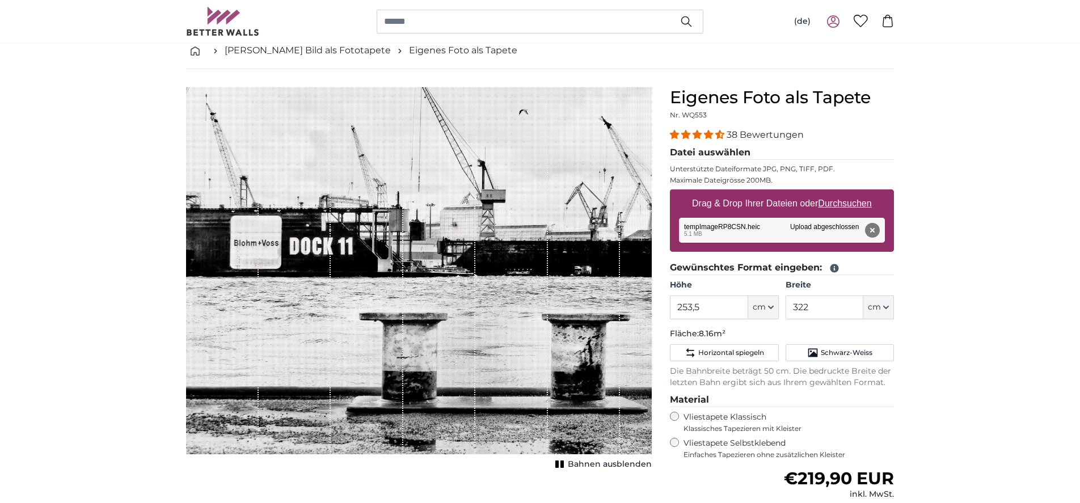
scroll to position [84, 0]
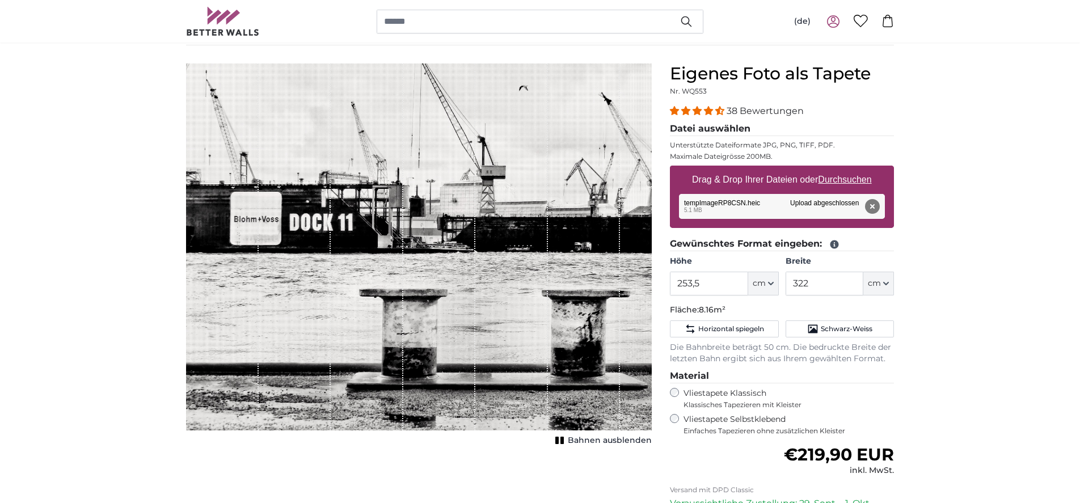
drag, startPoint x: 512, startPoint y: 274, endPoint x: 499, endPoint y: 274, distance: 13.0
click at [499, 274] on div "1 of 1" at bounding box center [511, 247] width 73 height 367
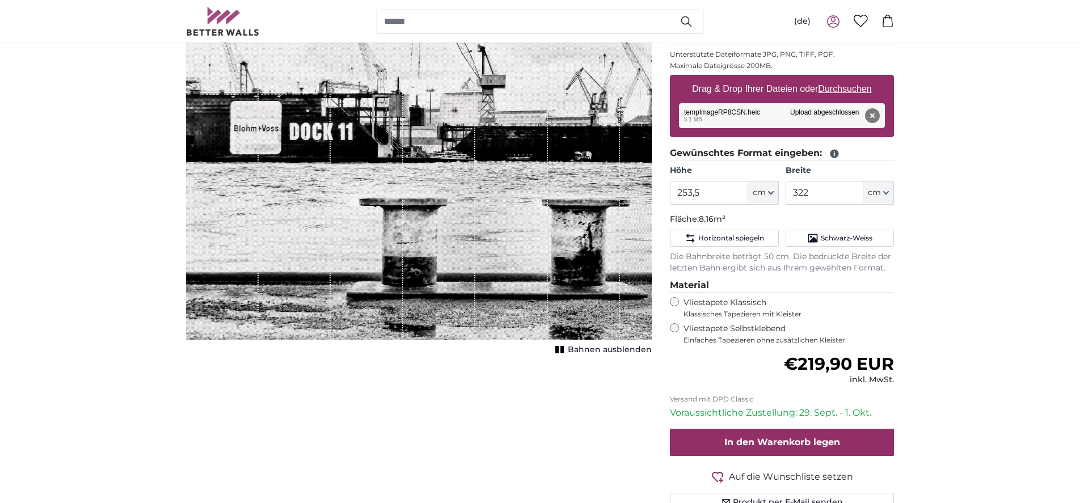
scroll to position [238, 0]
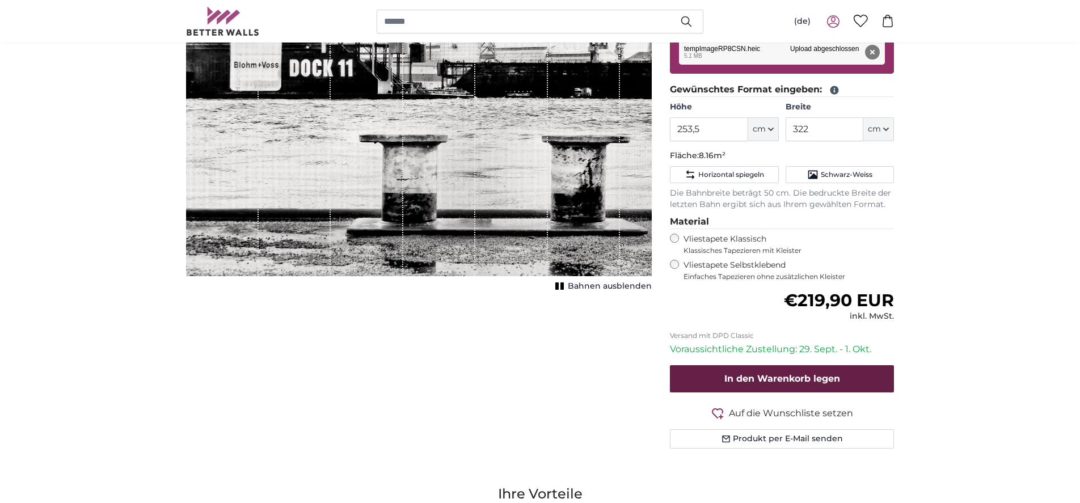
click at [828, 379] on span "In den Warenkorb legen" at bounding box center [782, 378] width 116 height 11
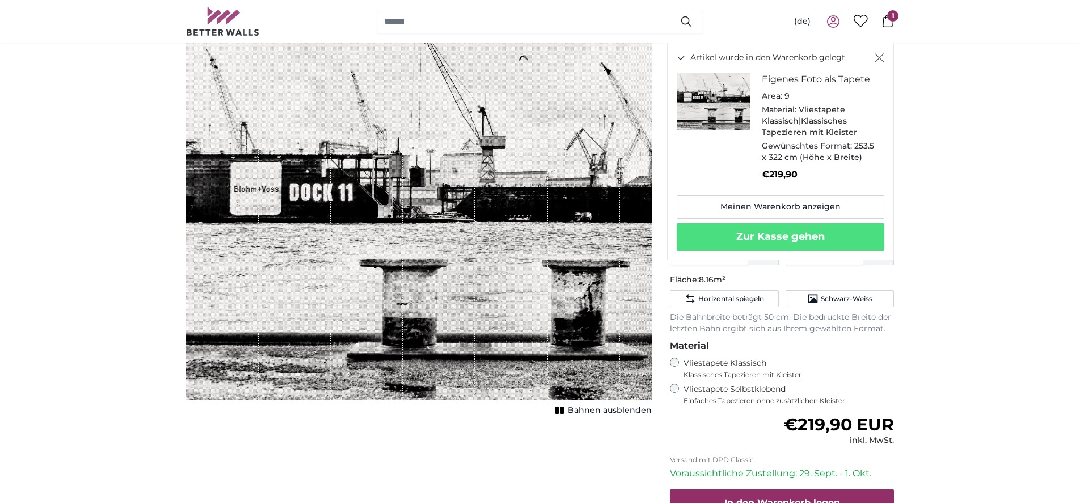
scroll to position [116, 0]
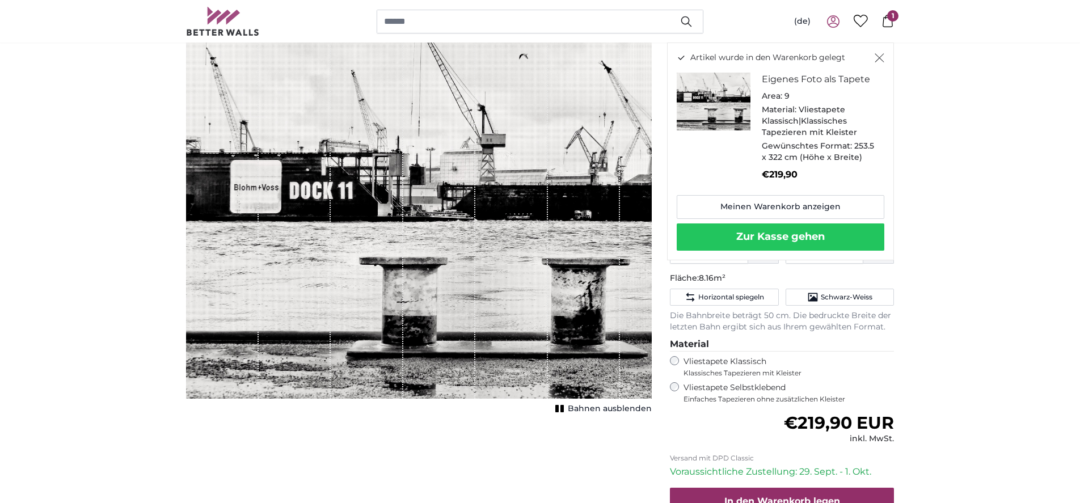
click at [773, 232] on button "Zur Kasse gehen" at bounding box center [781, 236] width 208 height 27
